Goal: Transaction & Acquisition: Download file/media

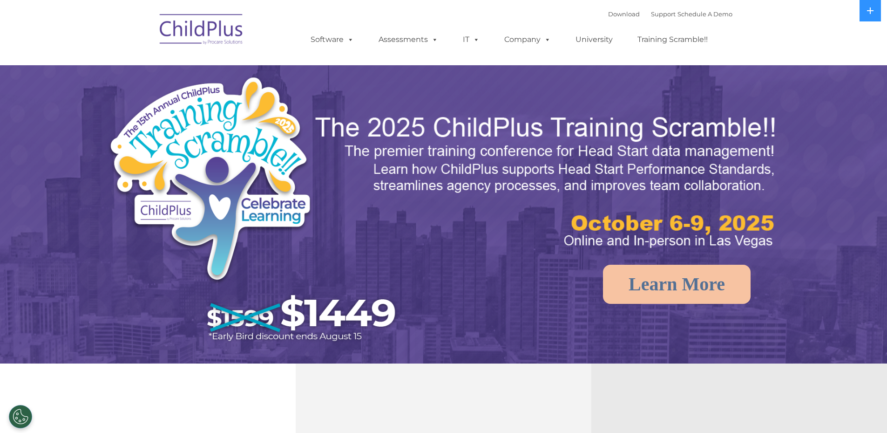
select select "MEDIUM"
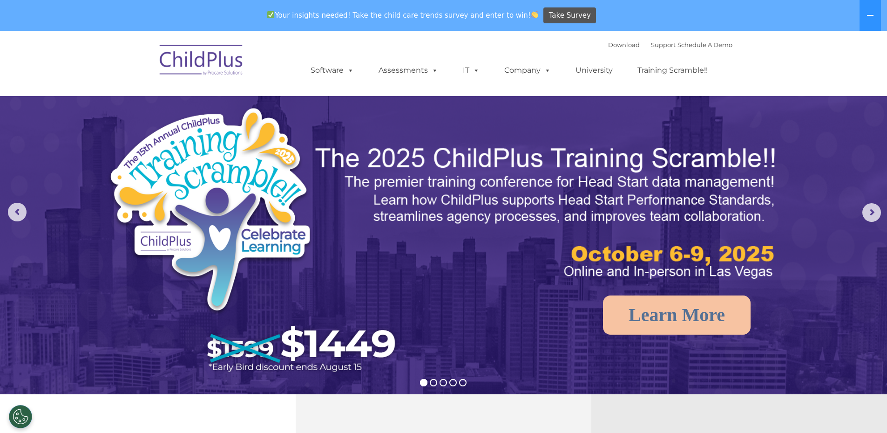
click at [218, 62] on img at bounding box center [201, 61] width 93 height 47
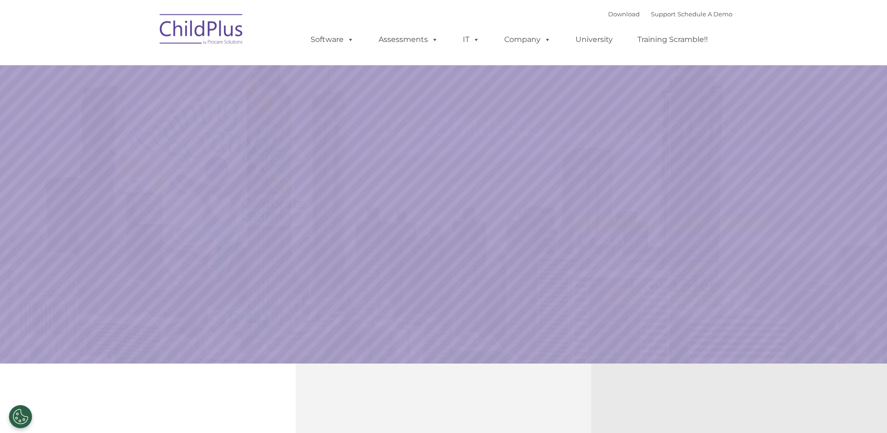
select select "MEDIUM"
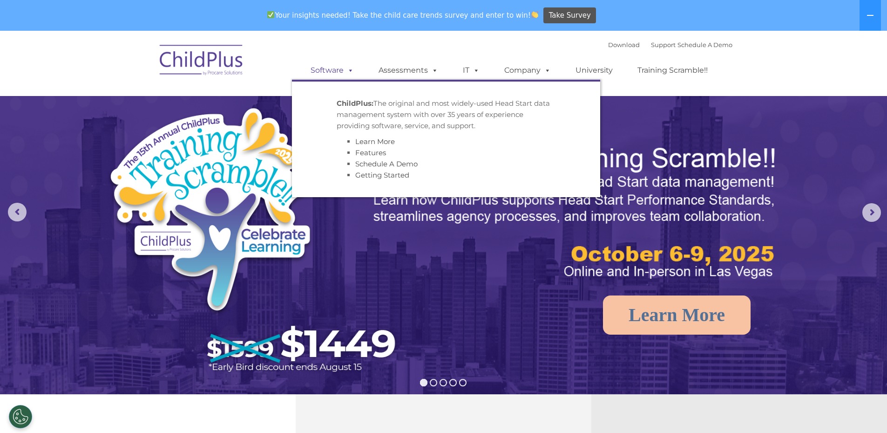
click at [355, 67] on link "Software" at bounding box center [332, 70] width 62 height 19
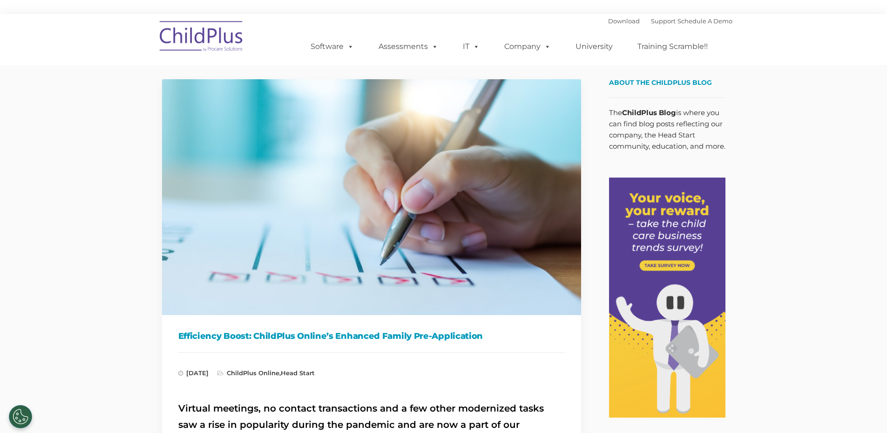
type input ""
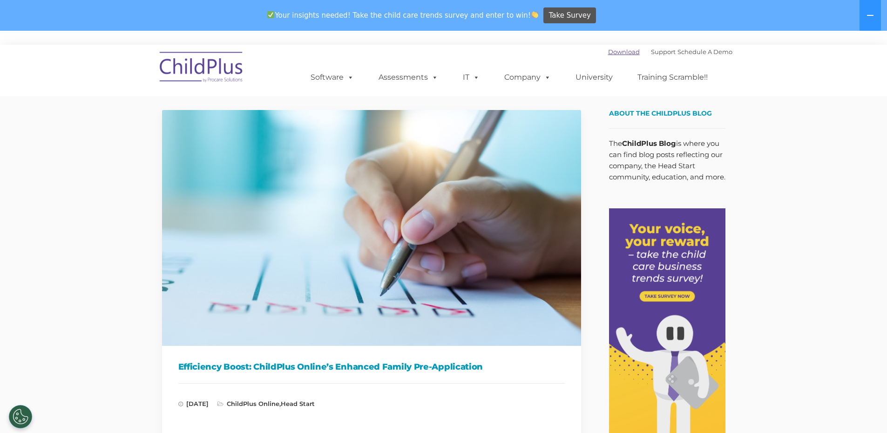
click at [610, 52] on link "Download" at bounding box center [624, 51] width 32 height 7
click at [615, 54] on link "Download" at bounding box center [624, 51] width 32 height 7
click at [610, 50] on link "Download" at bounding box center [624, 51] width 32 height 7
click at [619, 54] on link "Download" at bounding box center [624, 51] width 32 height 7
click at [616, 54] on link "Download" at bounding box center [624, 51] width 32 height 7
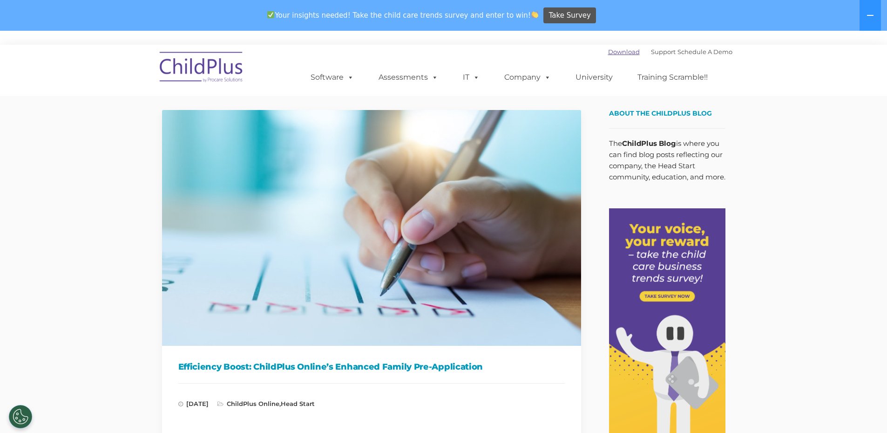
click at [609, 50] on link "Download" at bounding box center [624, 51] width 32 height 7
